Goal: Find specific page/section: Find specific page/section

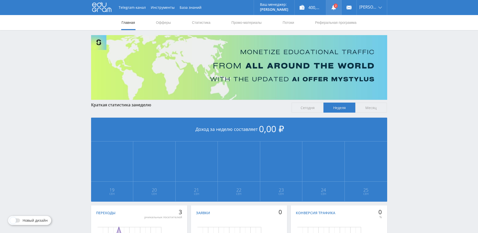
click at [339, 5] on link at bounding box center [333, 7] width 15 height 15
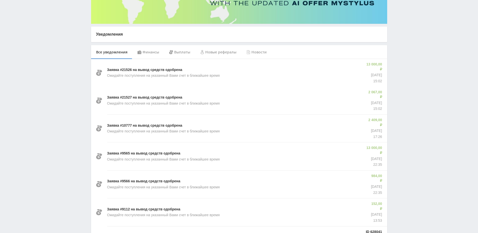
scroll to position [76, 0]
click at [213, 51] on div "Новые рефералы" at bounding box center [218, 52] width 46 height 14
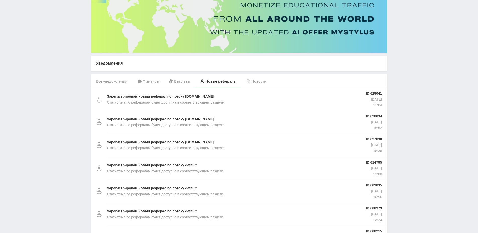
scroll to position [16, 0]
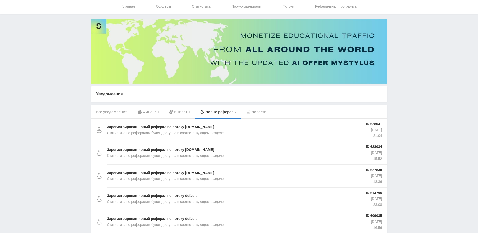
click at [183, 112] on div "Выплаты" at bounding box center [179, 112] width 31 height 14
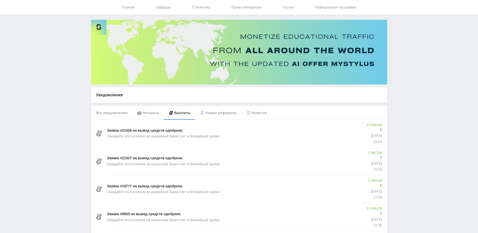
scroll to position [14, 0]
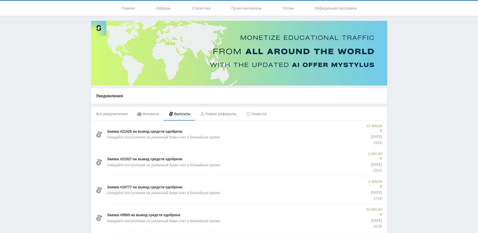
click at [152, 114] on div "Финансы" at bounding box center [148, 114] width 32 height 14
click at [148, 114] on div "Финансы" at bounding box center [148, 114] width 32 height 14
